Goal: Share content: Share content

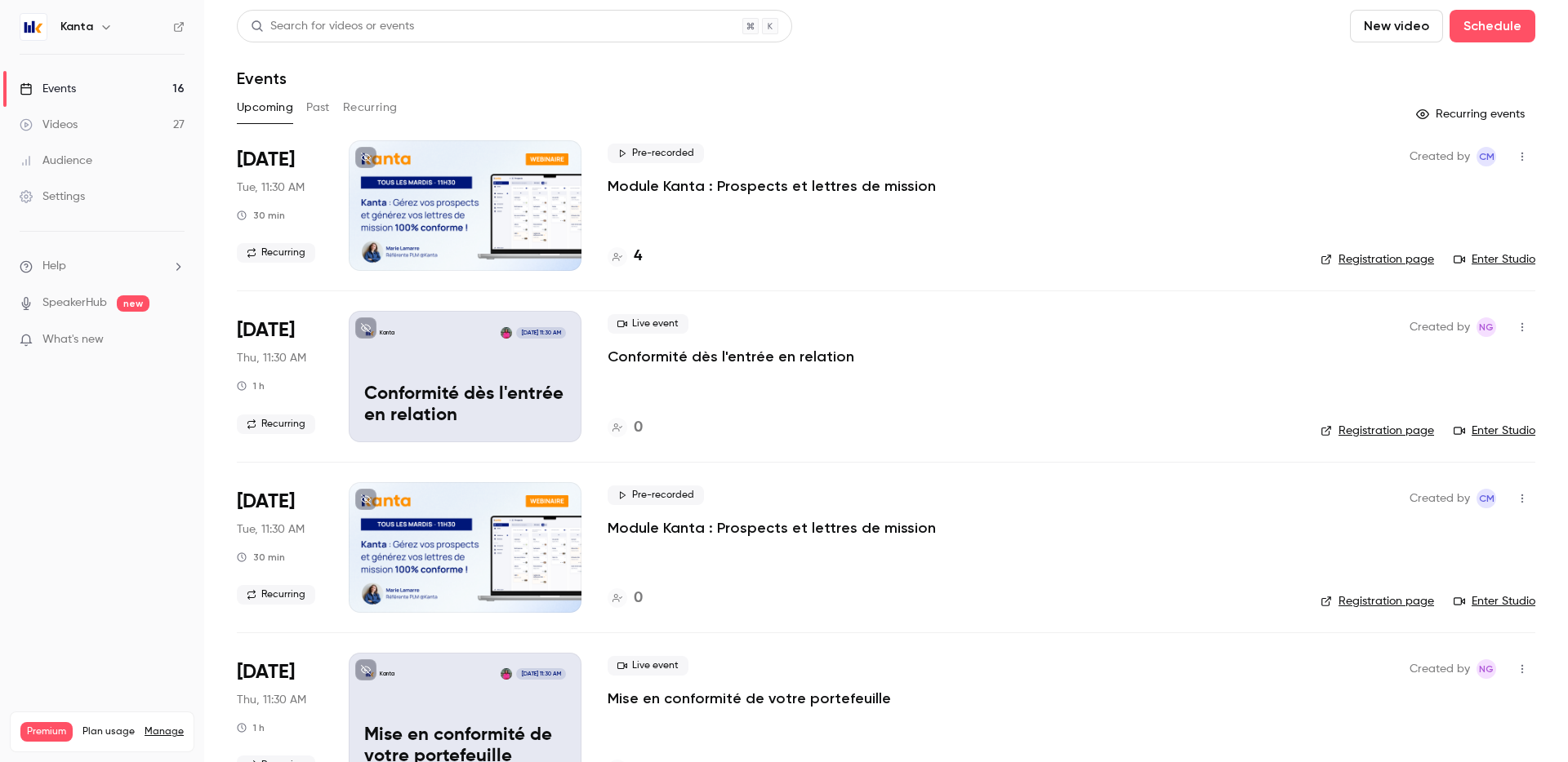
click at [327, 109] on button "Past" at bounding box center [319, 107] width 24 height 26
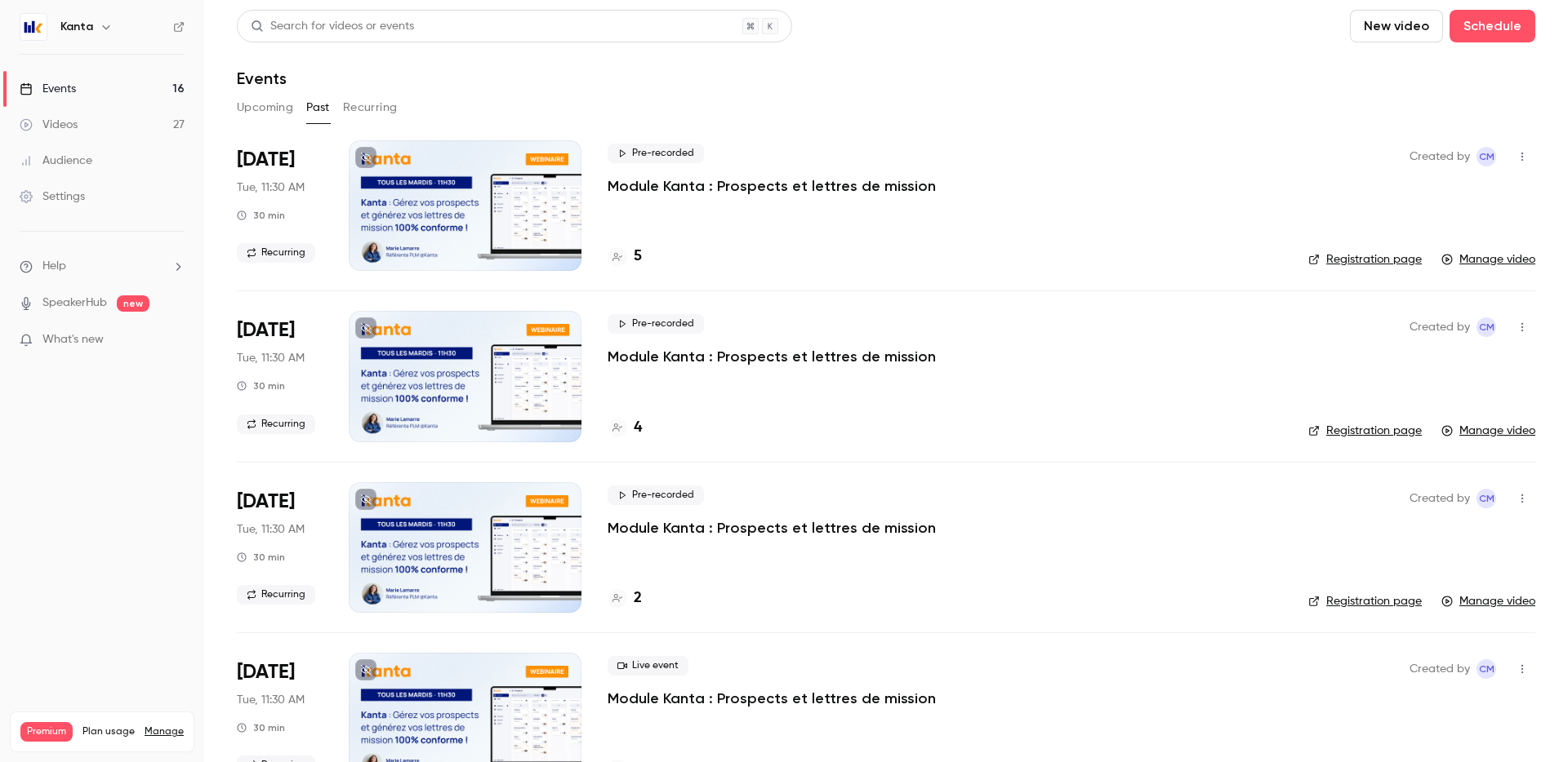
click at [1521, 152] on icon "button" at bounding box center [1522, 157] width 2 height 9
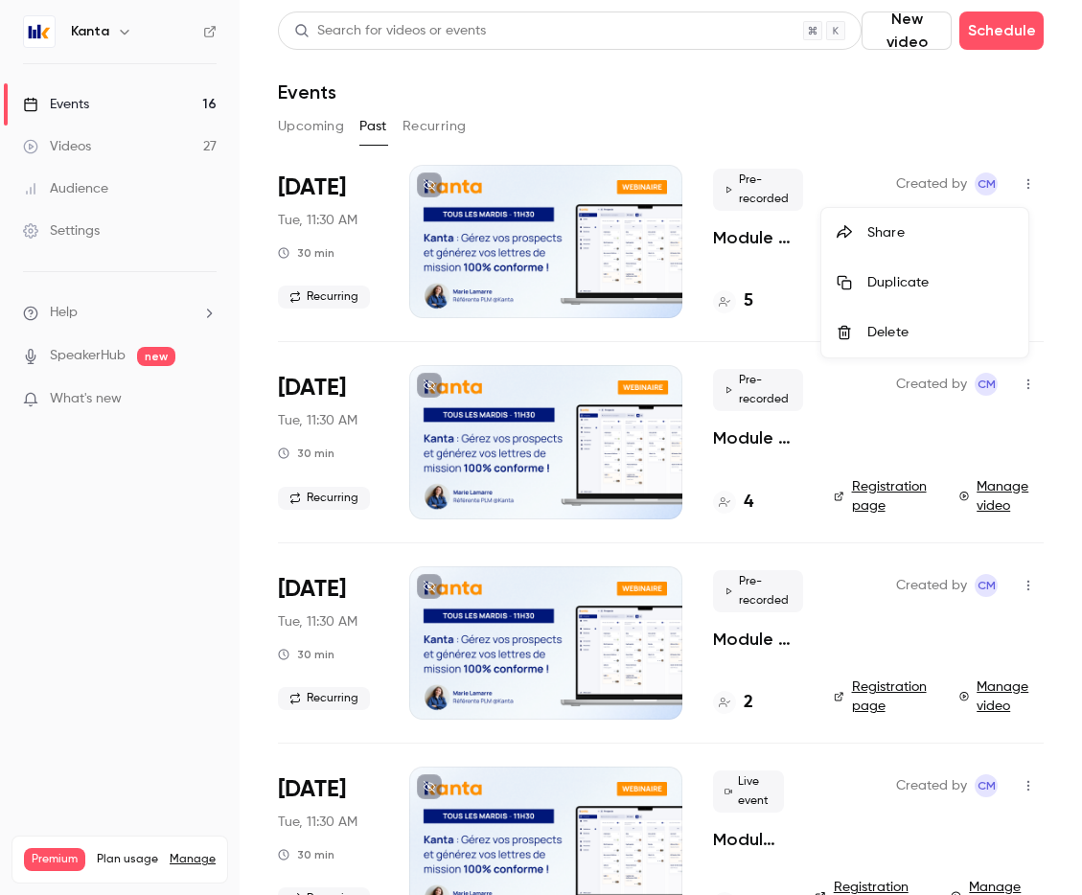
click at [899, 229] on div "Share" at bounding box center [941, 232] width 146 height 19
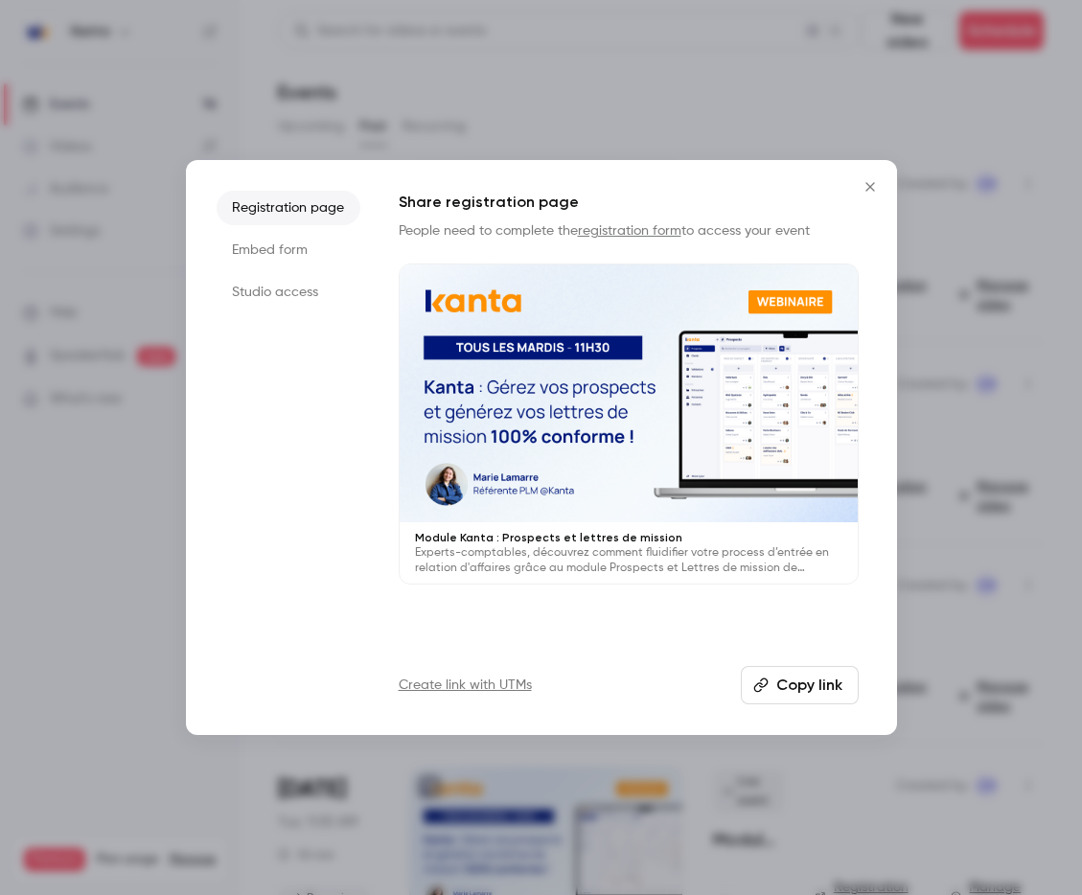
click at [302, 248] on li "Embed form" at bounding box center [289, 250] width 144 height 35
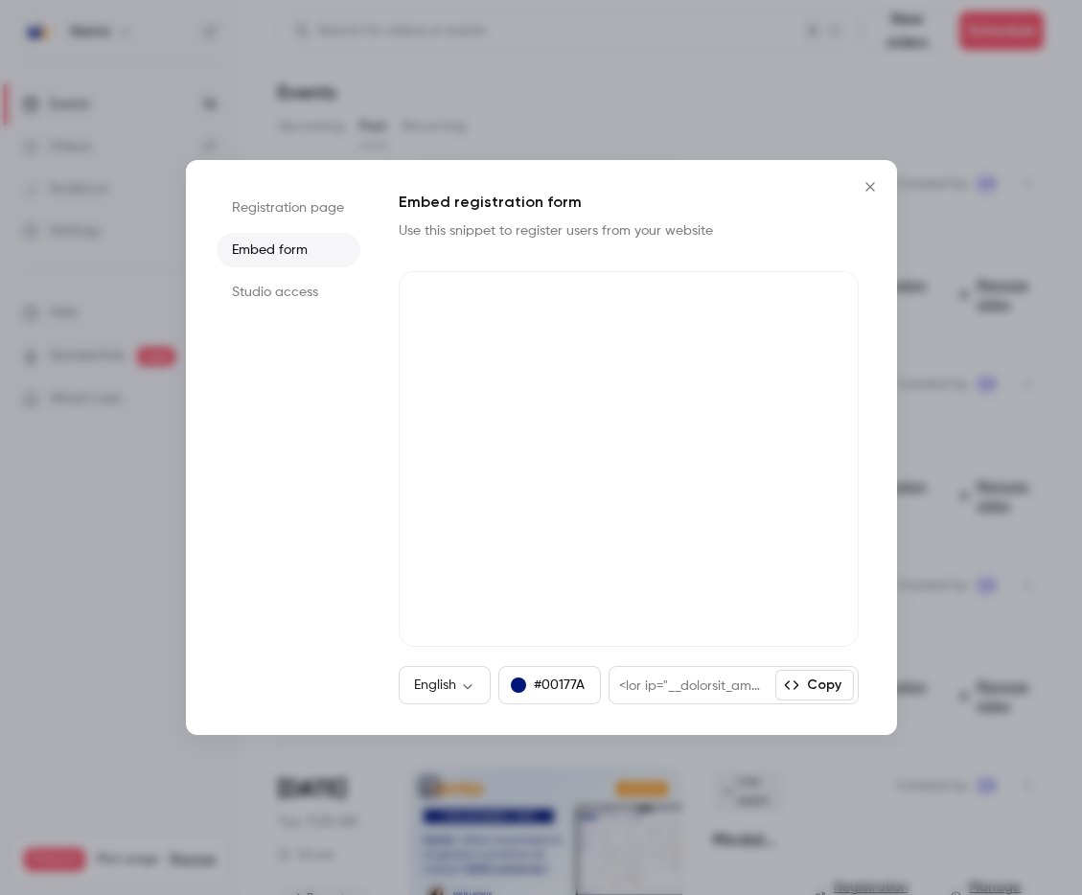
click at [290, 292] on li "Studio access" at bounding box center [289, 292] width 144 height 35
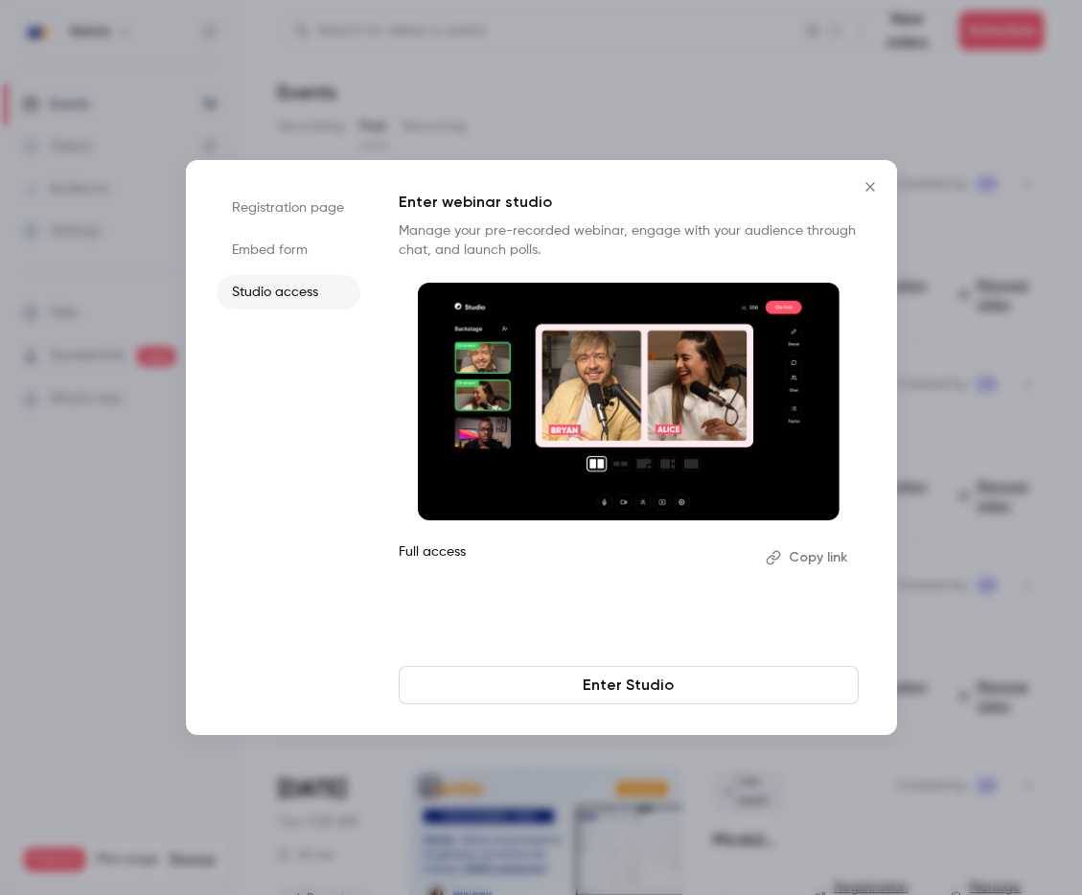
click at [275, 265] on li "Embed form" at bounding box center [289, 250] width 144 height 35
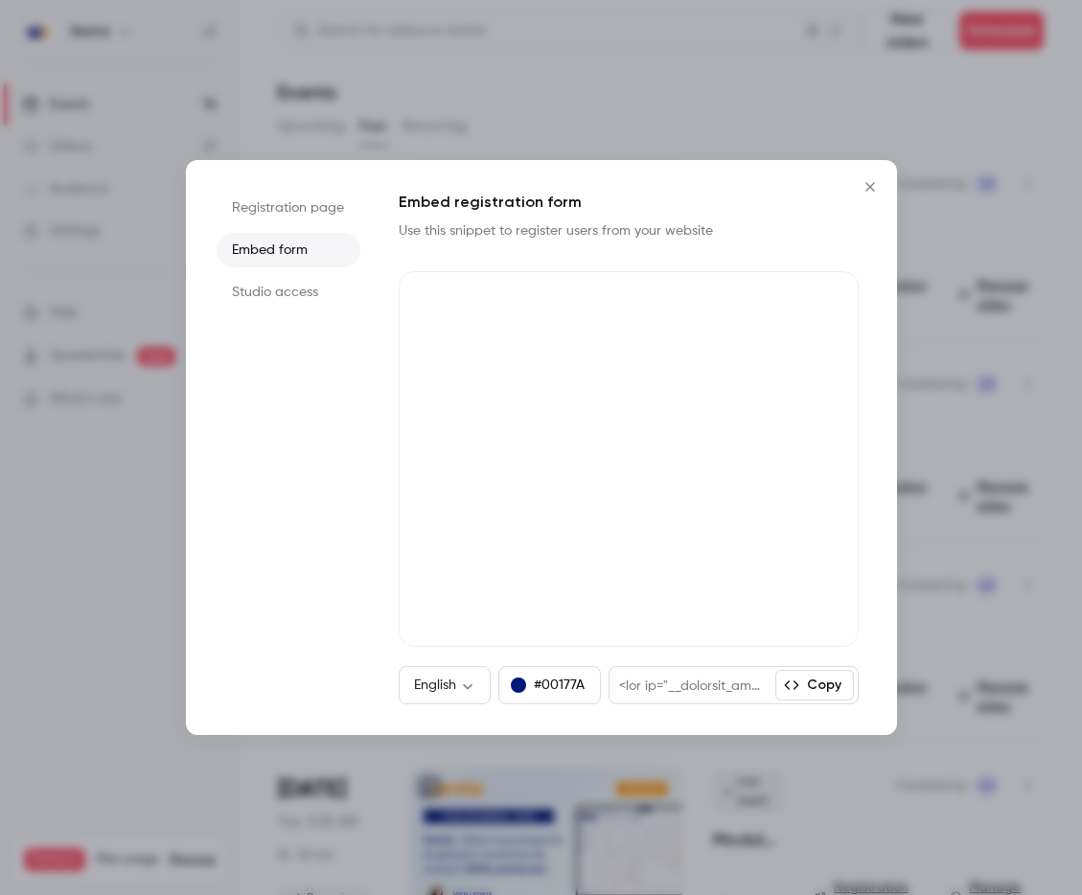
click at [878, 181] on icon "Close" at bounding box center [870, 186] width 23 height 15
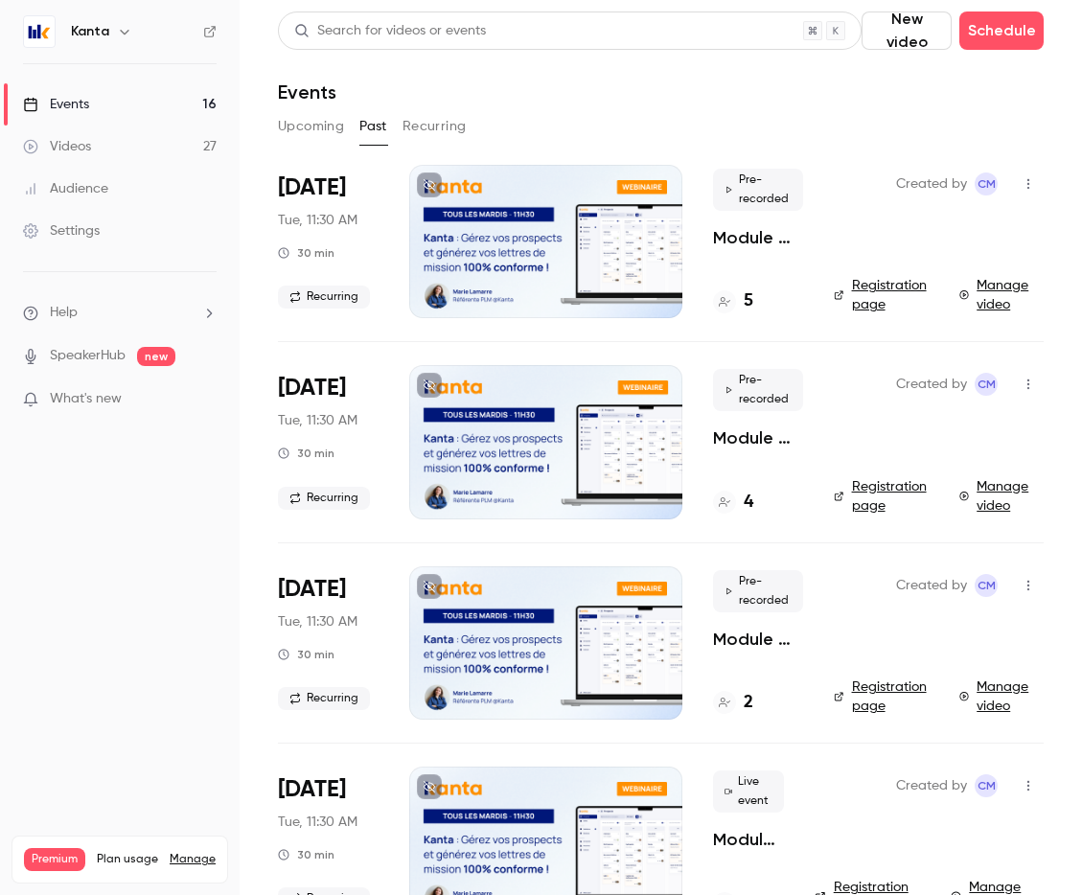
click at [1021, 182] on icon "button" at bounding box center [1028, 183] width 15 height 13
click at [1020, 181] on div at bounding box center [541, 447] width 1082 height 895
click at [976, 305] on link "Manage video" at bounding box center [1002, 295] width 84 height 38
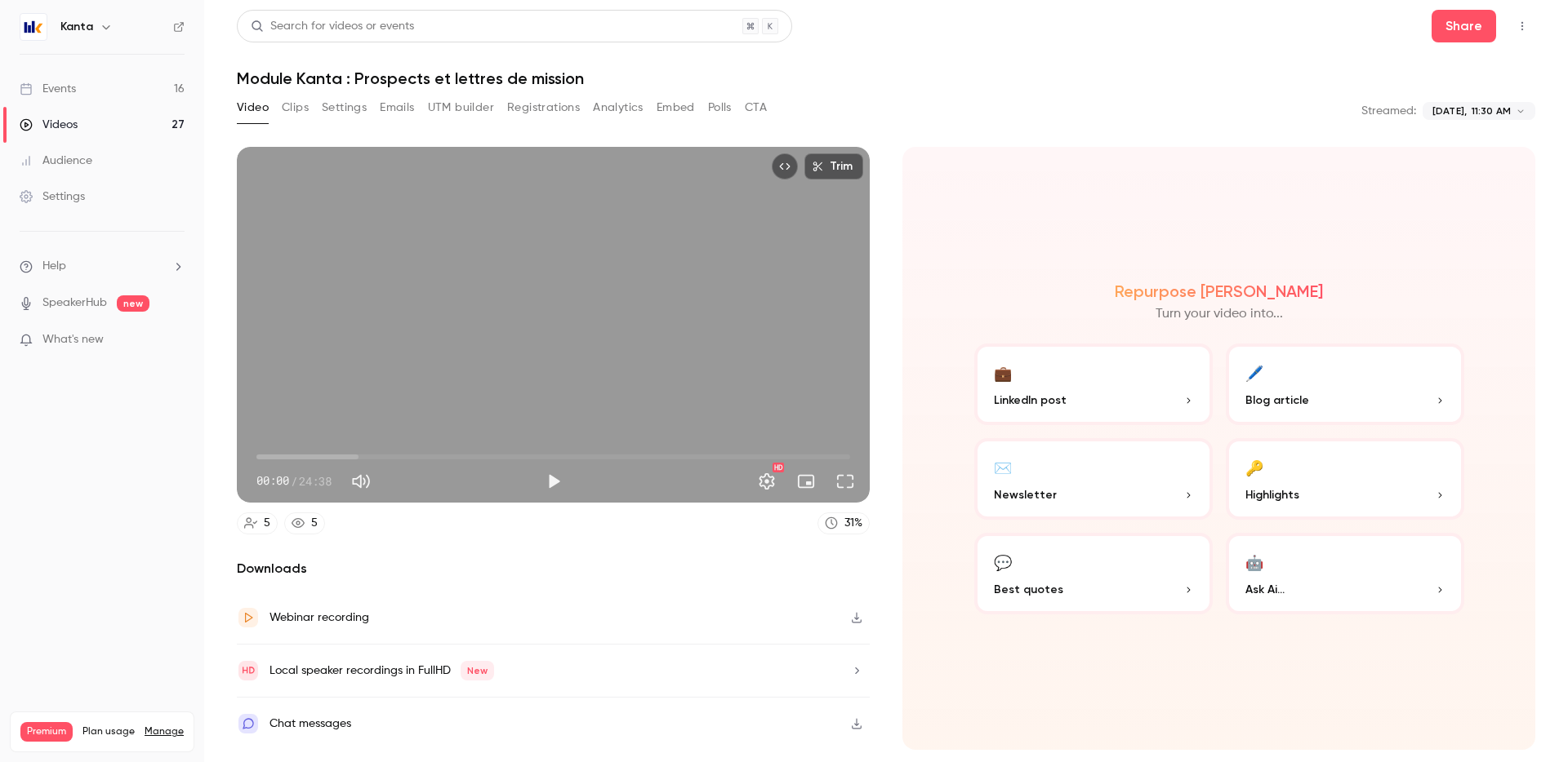
click at [307, 526] on link "5" at bounding box center [305, 524] width 41 height 22
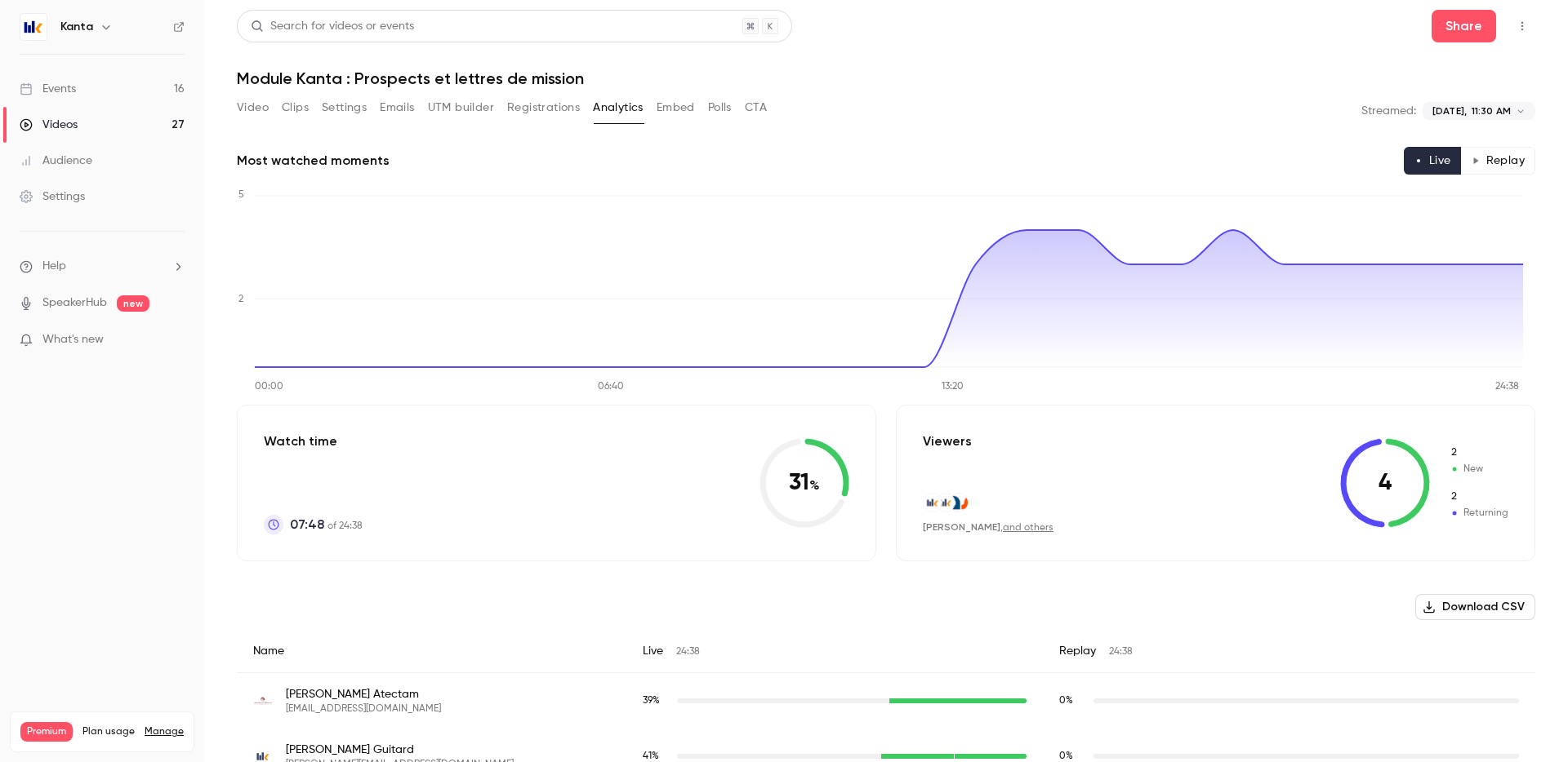
click at [524, 109] on button "Registrations" at bounding box center [543, 107] width 72 height 26
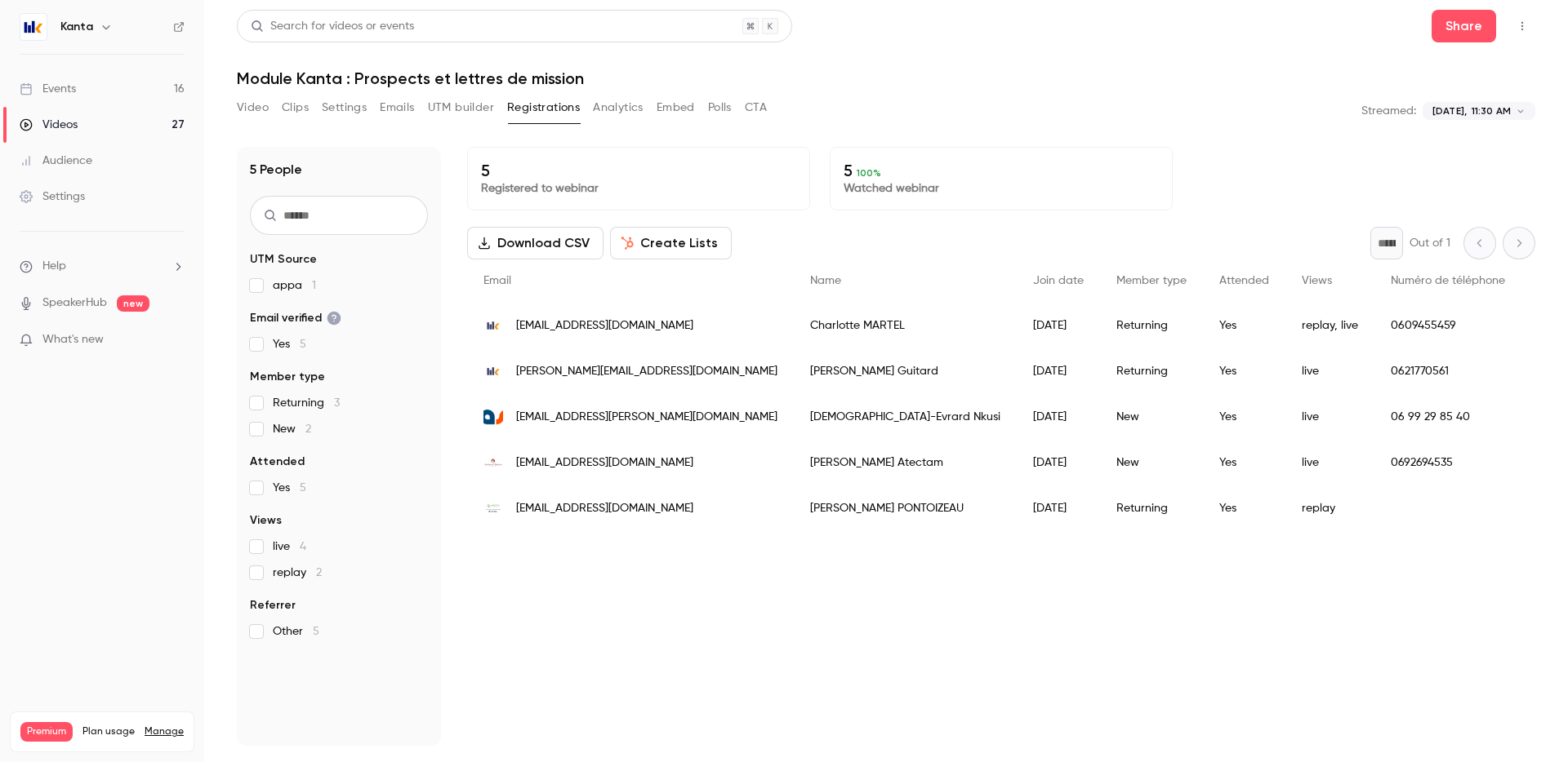
click at [247, 108] on button "Video" at bounding box center [252, 107] width 32 height 26
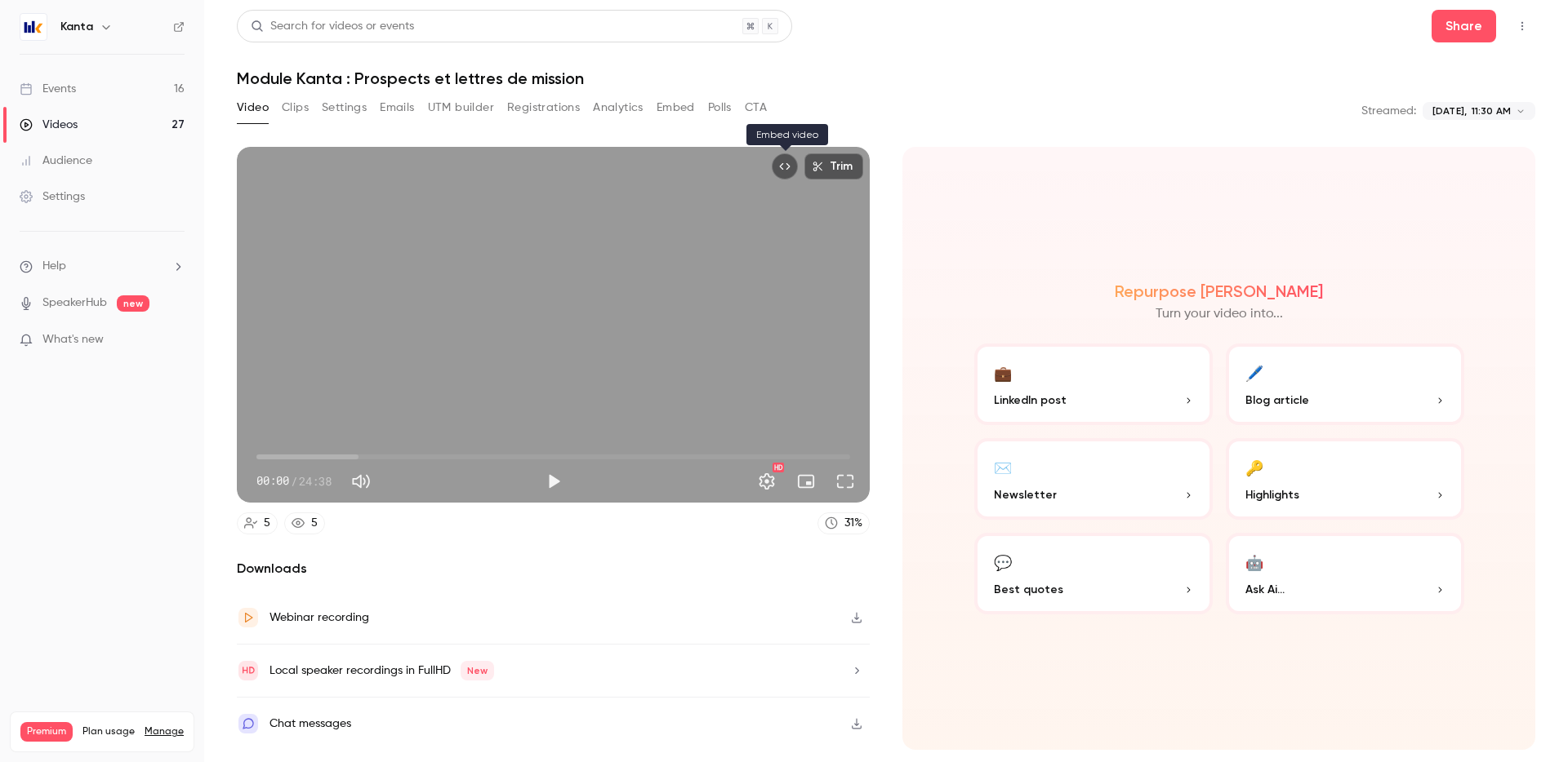
click at [790, 170] on icon "Embed video" at bounding box center [784, 166] width 11 height 11
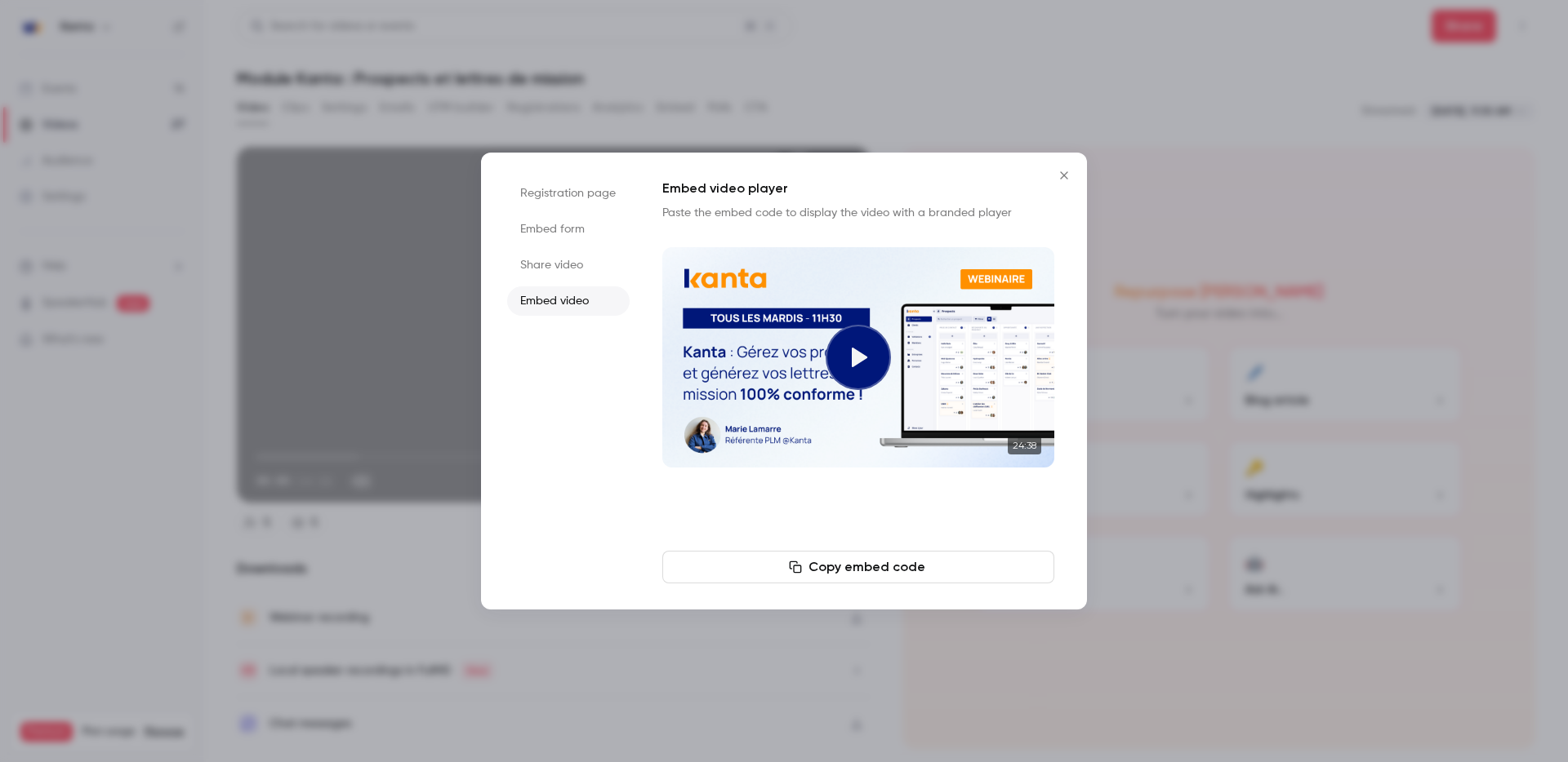
click at [573, 267] on li "Share video" at bounding box center [568, 265] width 123 height 30
click at [895, 570] on button "Copy link" at bounding box center [859, 567] width 392 height 32
